Goal: Understand process/instructions

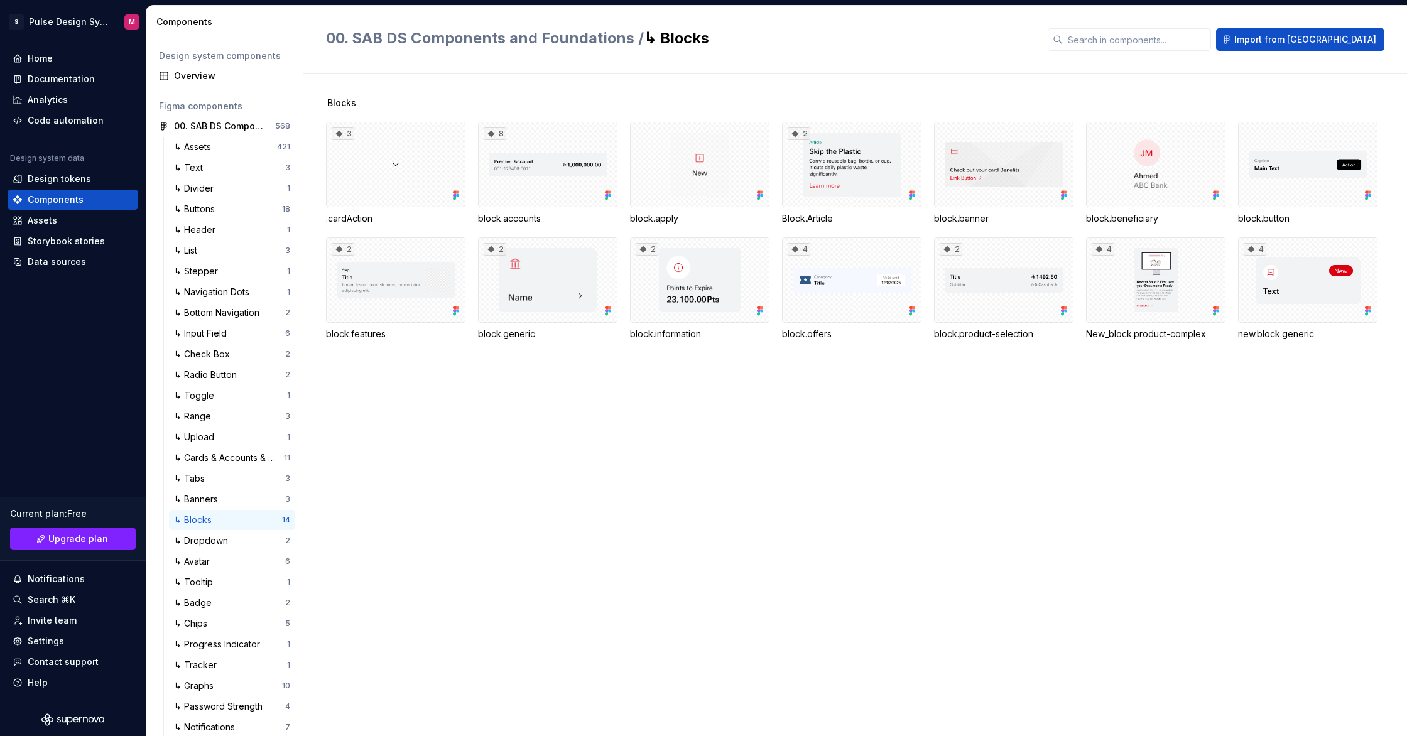
scroll to position [24, 0]
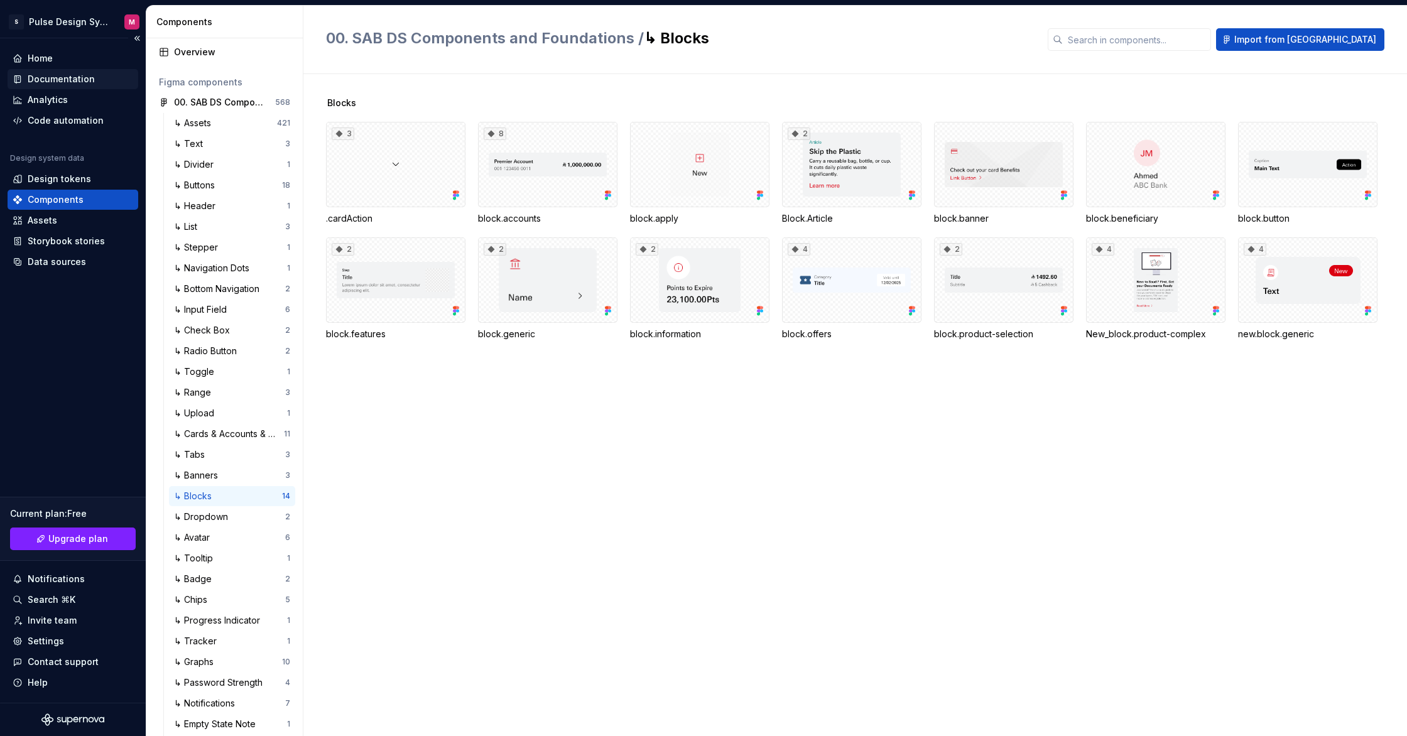
click at [53, 77] on div "Documentation" at bounding box center [61, 79] width 67 height 13
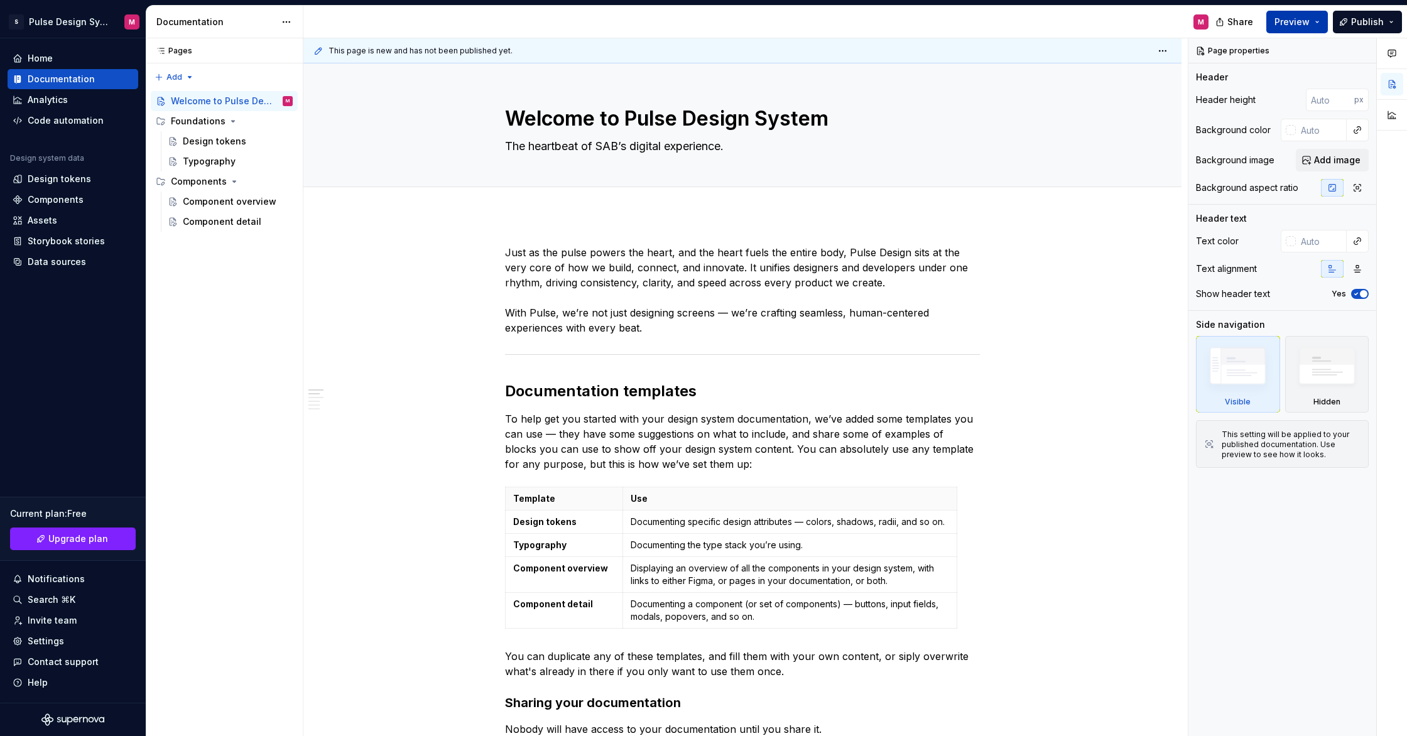
click at [1318, 24] on button "Preview" at bounding box center [1297, 22] width 62 height 23
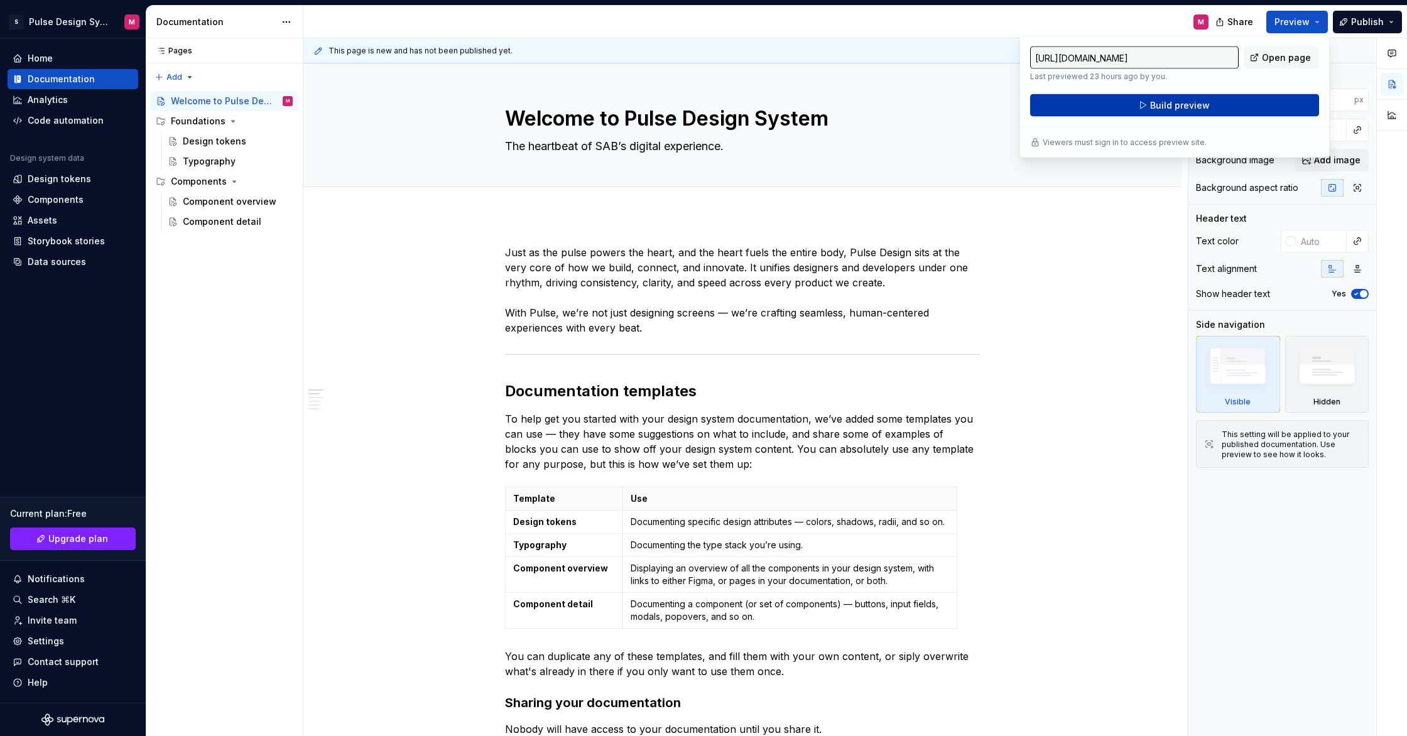
click at [1255, 101] on button "Build preview" at bounding box center [1174, 105] width 289 height 23
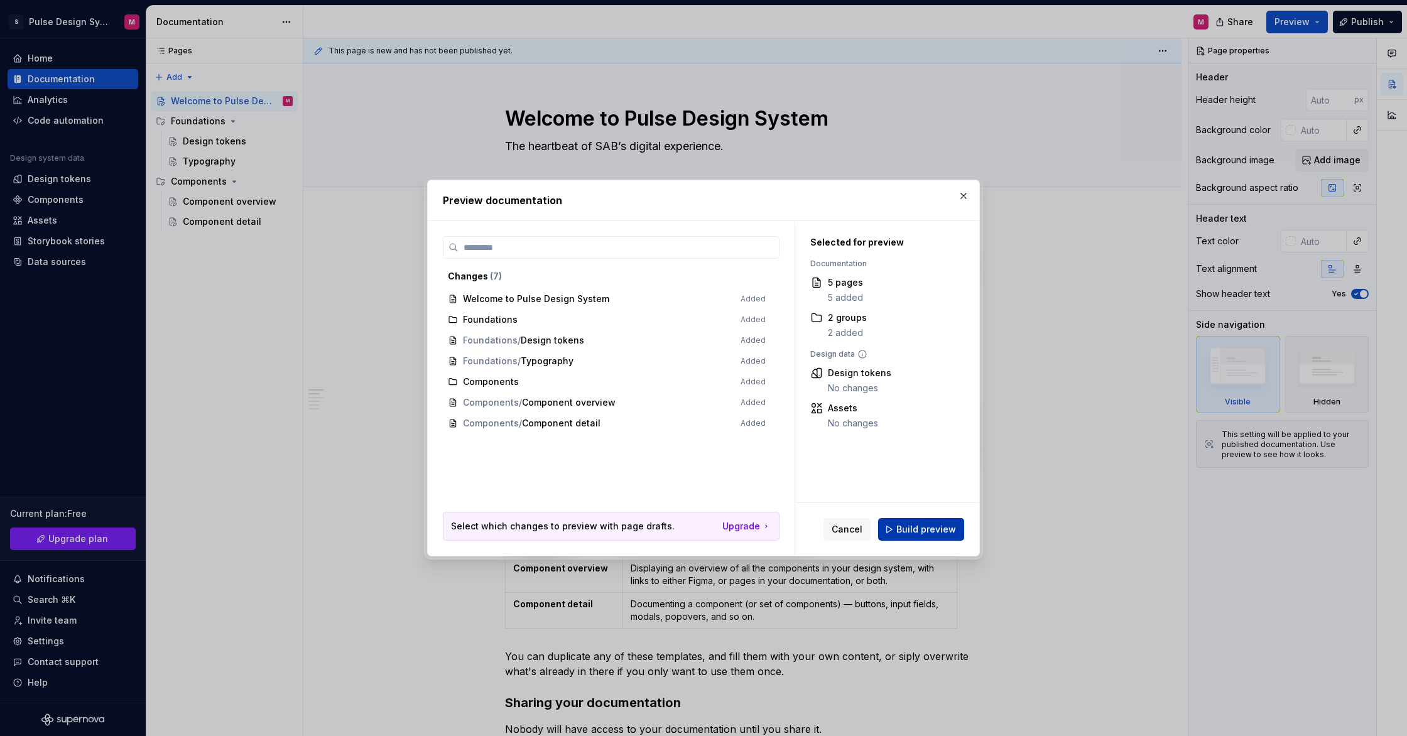
click at [933, 530] on span "Build preview" at bounding box center [926, 529] width 60 height 13
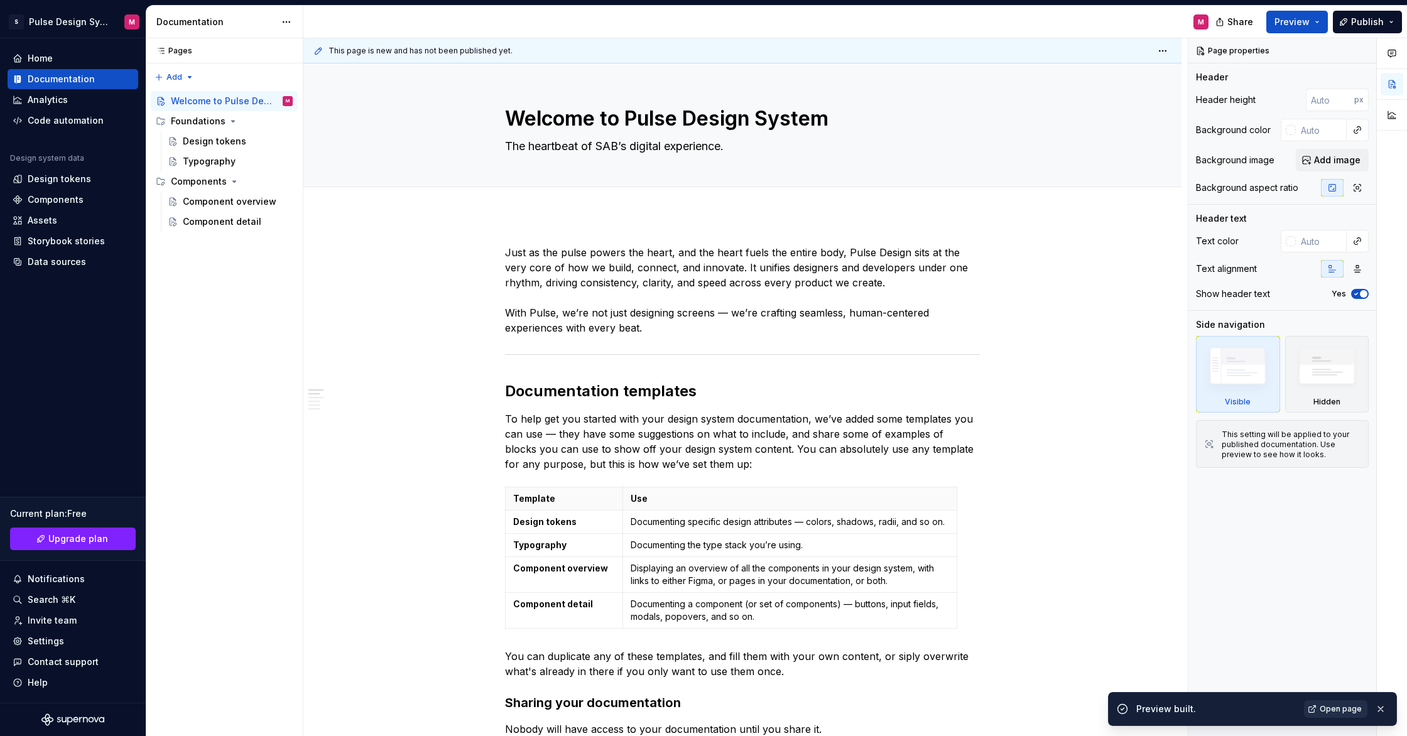
click at [1326, 705] on span "Open page" at bounding box center [1341, 709] width 42 height 10
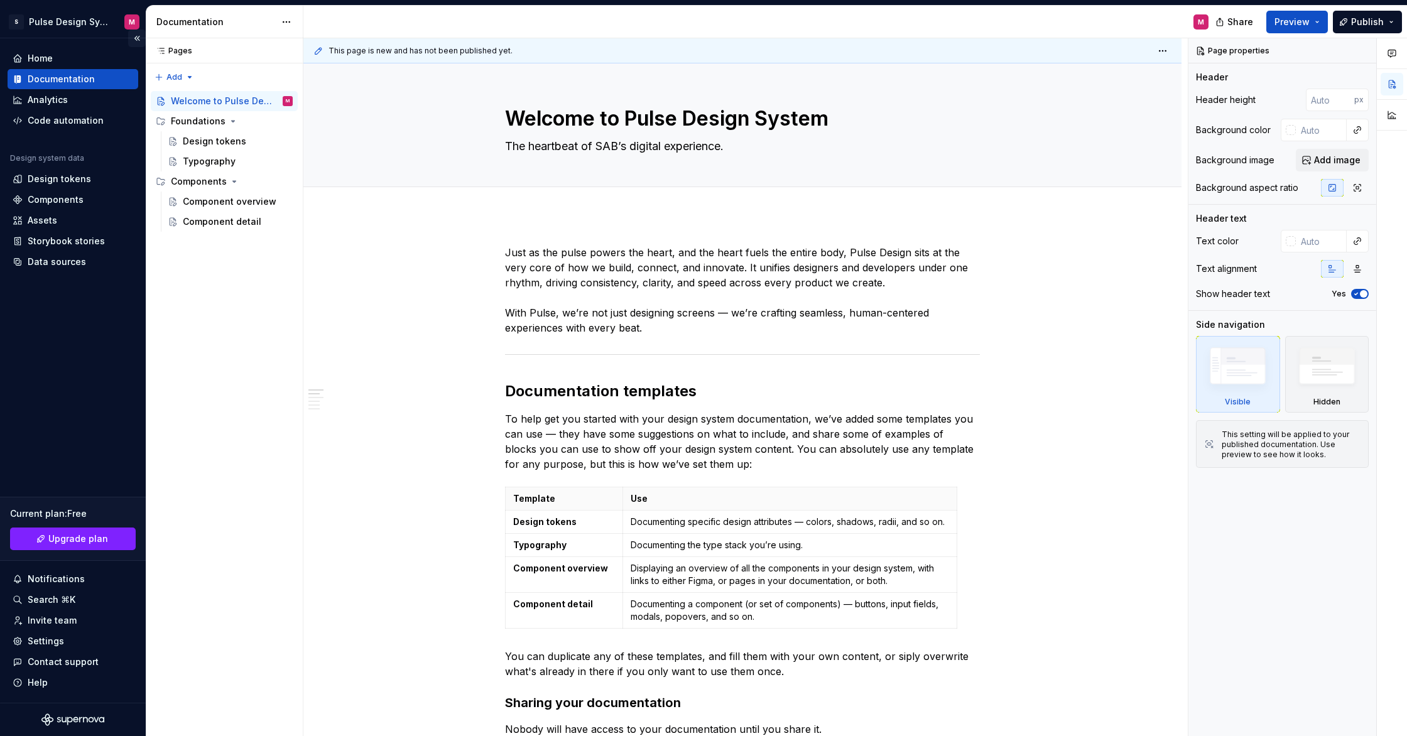
click at [141, 38] on button "Collapse sidebar" at bounding box center [137, 39] width 18 height 18
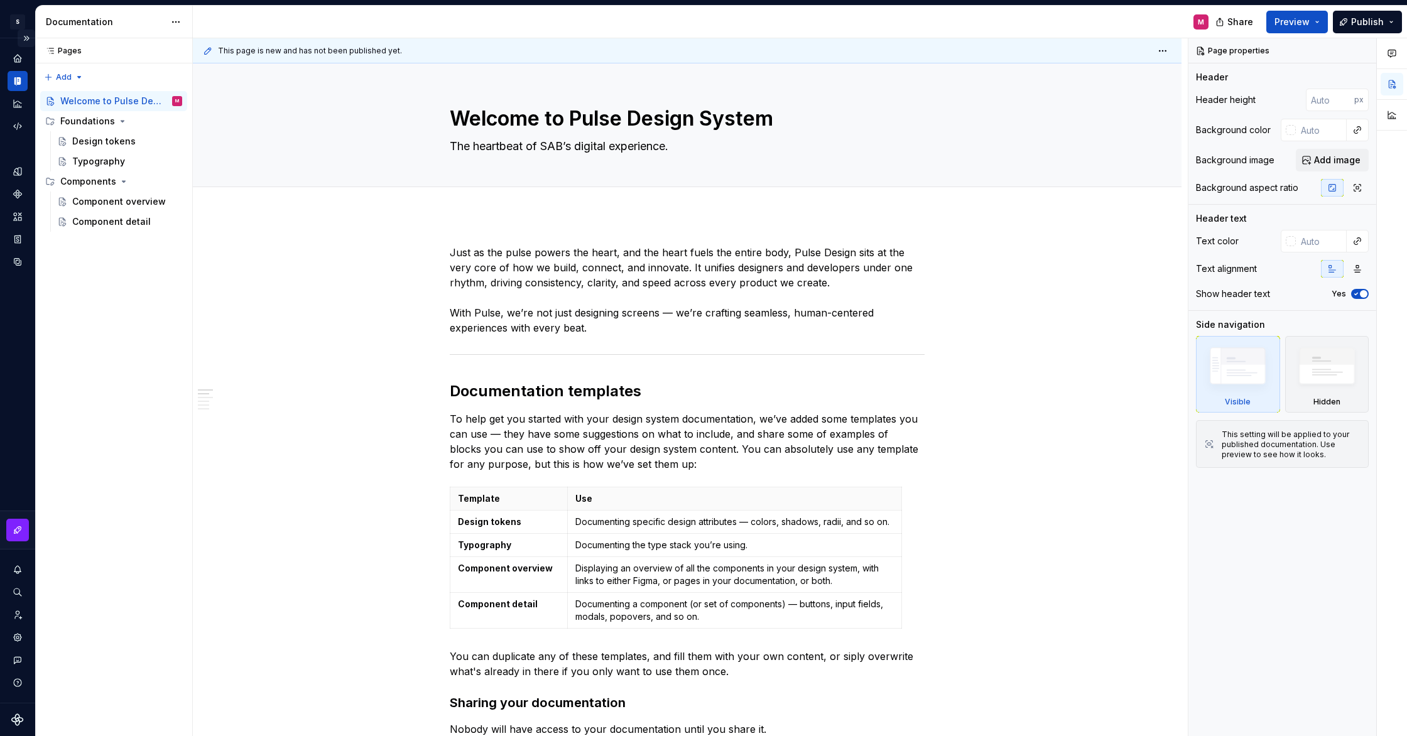
click at [28, 41] on button "Expand sidebar" at bounding box center [27, 39] width 18 height 18
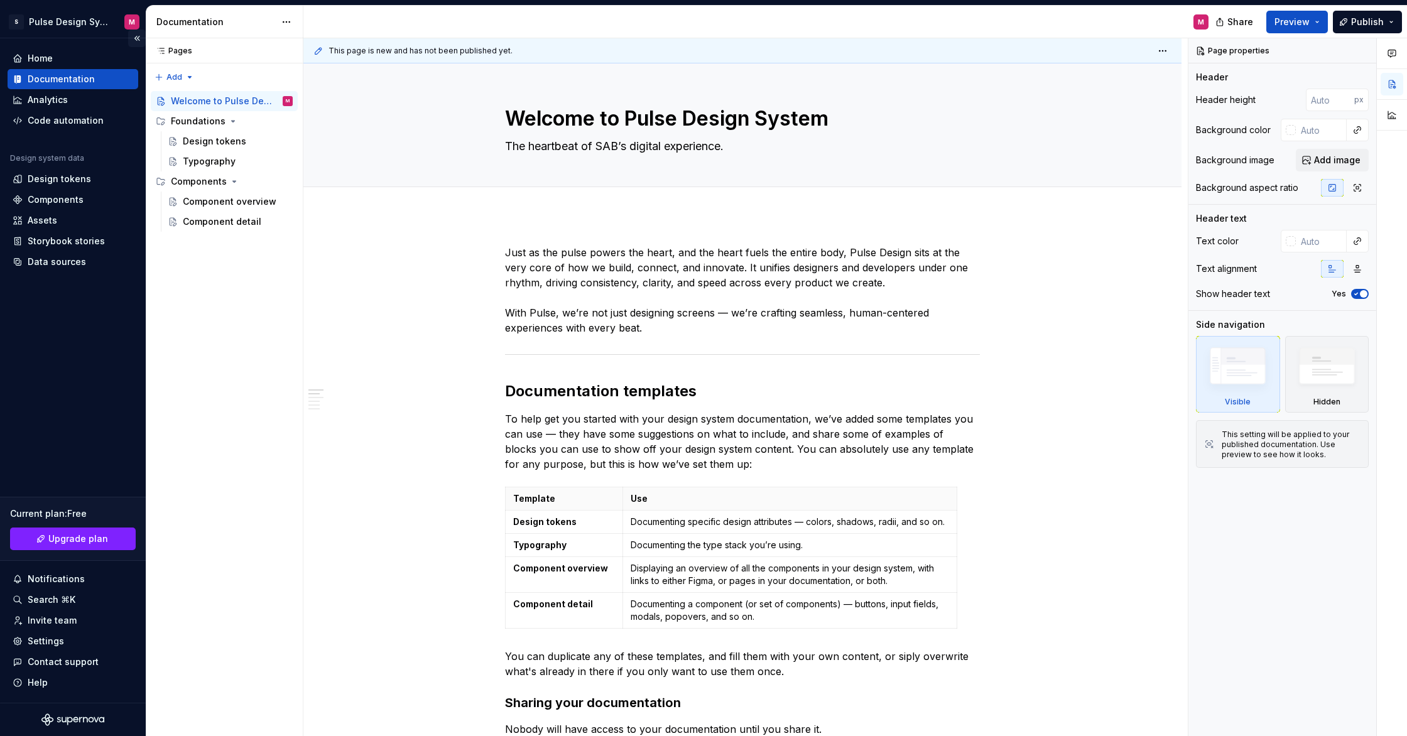
click at [138, 38] on button "Collapse sidebar" at bounding box center [137, 39] width 18 height 18
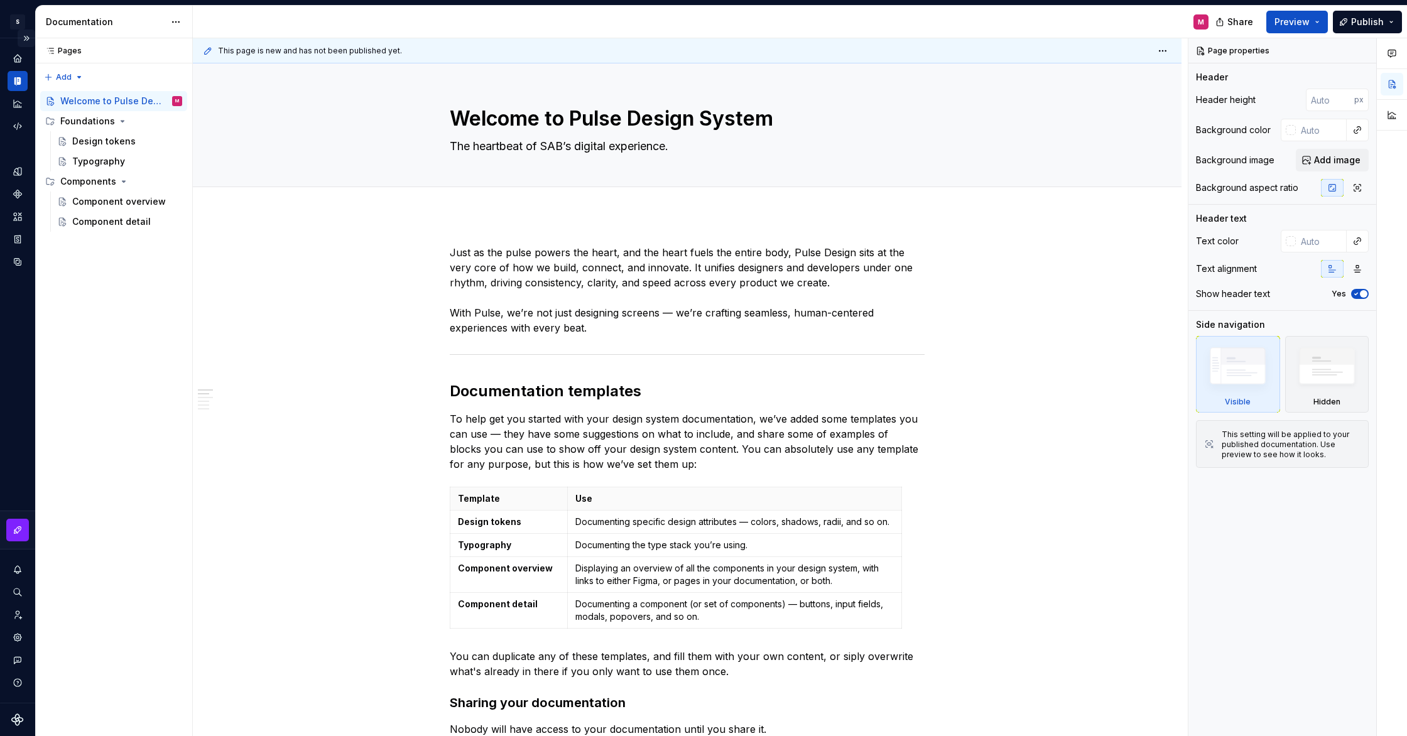
click at [29, 38] on button "Expand sidebar" at bounding box center [27, 39] width 18 height 18
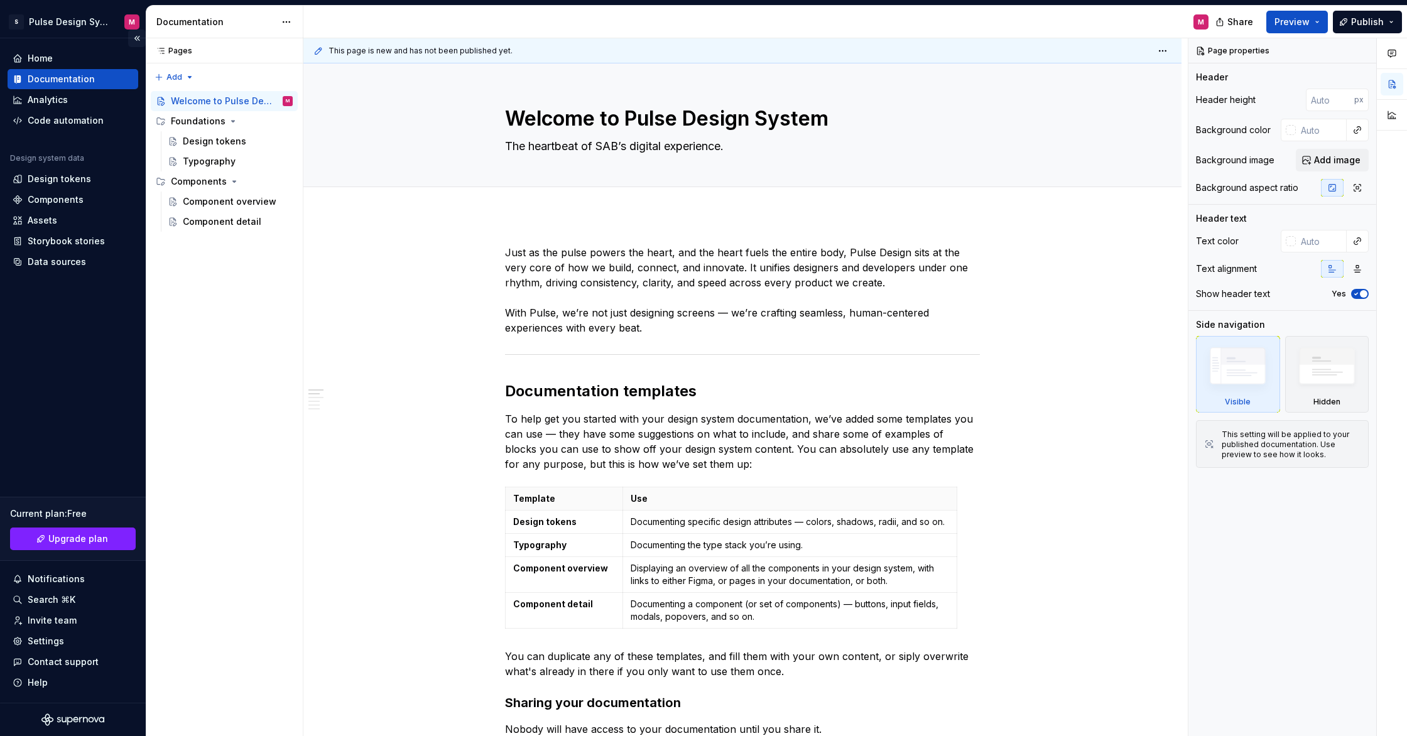
click at [134, 41] on button "Collapse sidebar" at bounding box center [137, 39] width 18 height 18
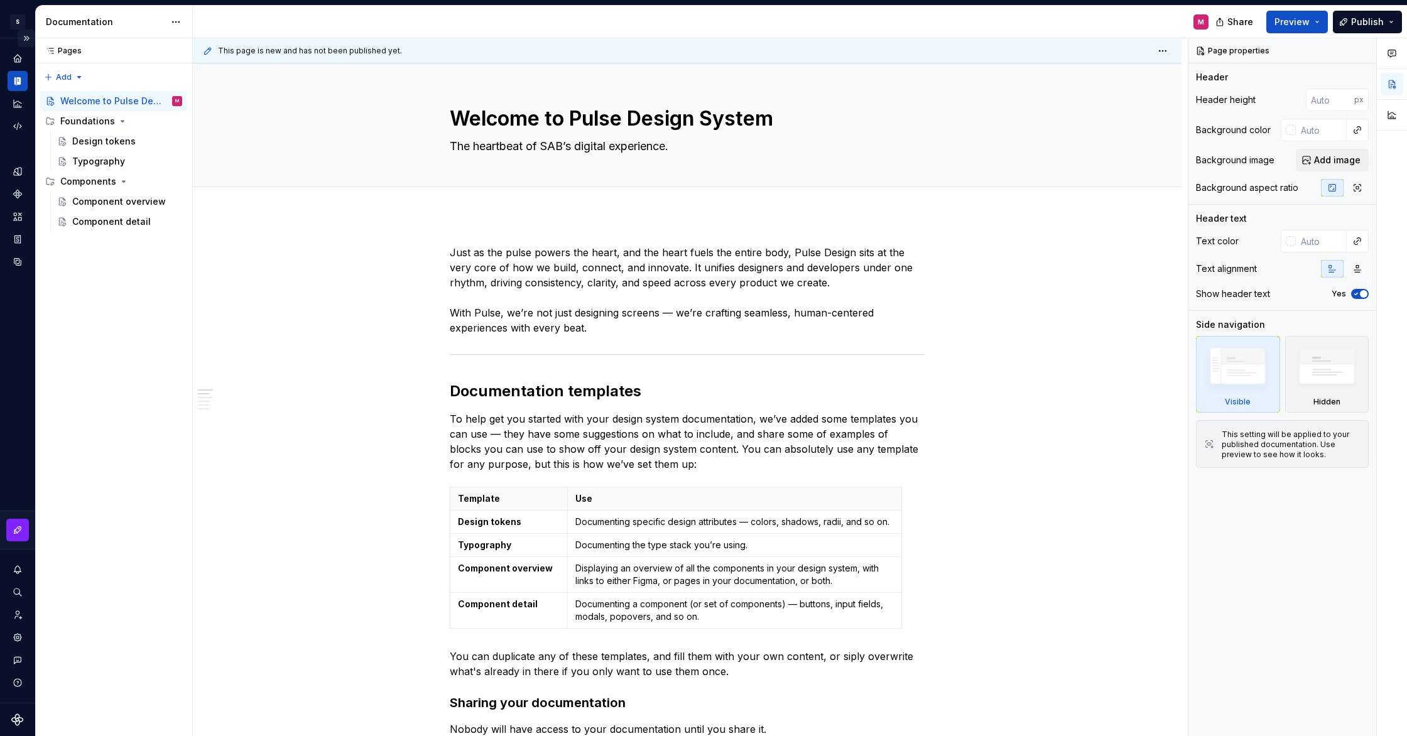
click at [30, 38] on button "Expand sidebar" at bounding box center [27, 39] width 18 height 18
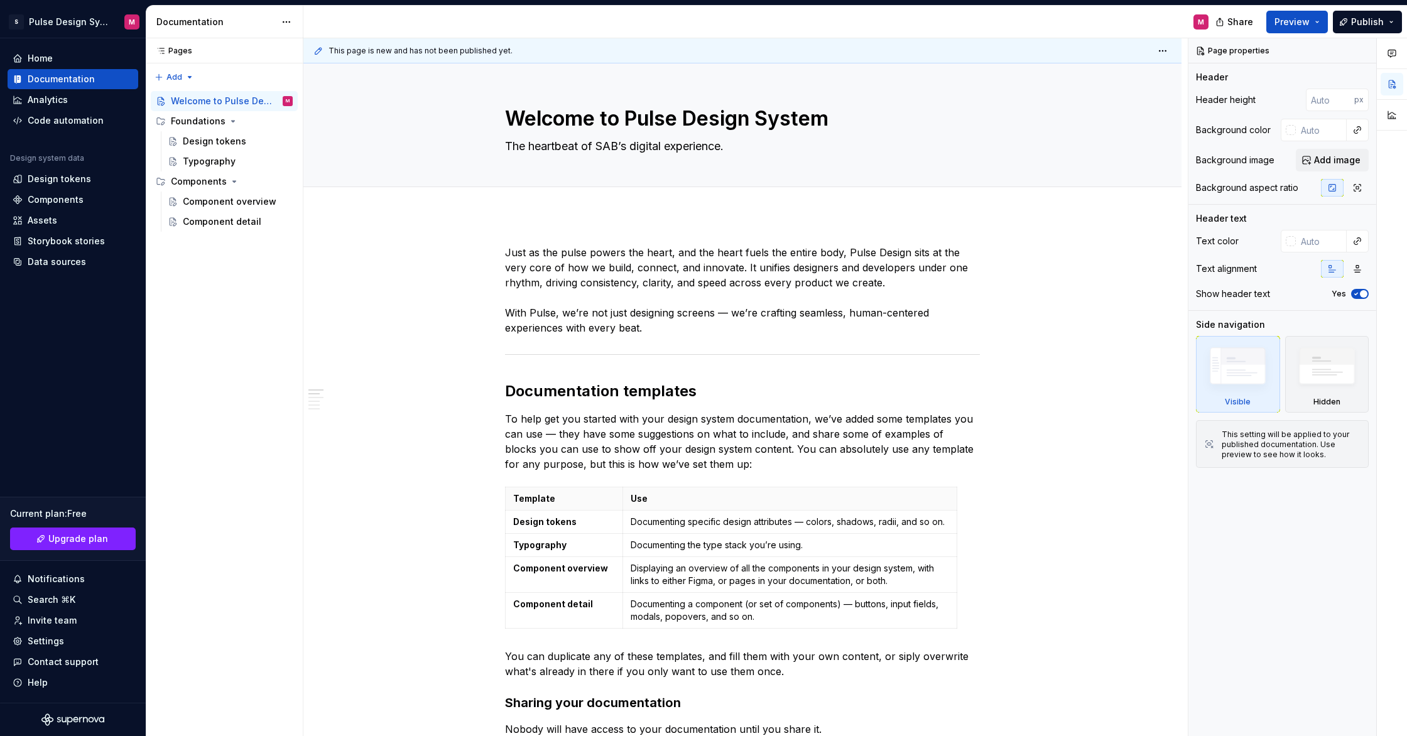
type textarea "*"
